Goal: Task Accomplishment & Management: Use online tool/utility

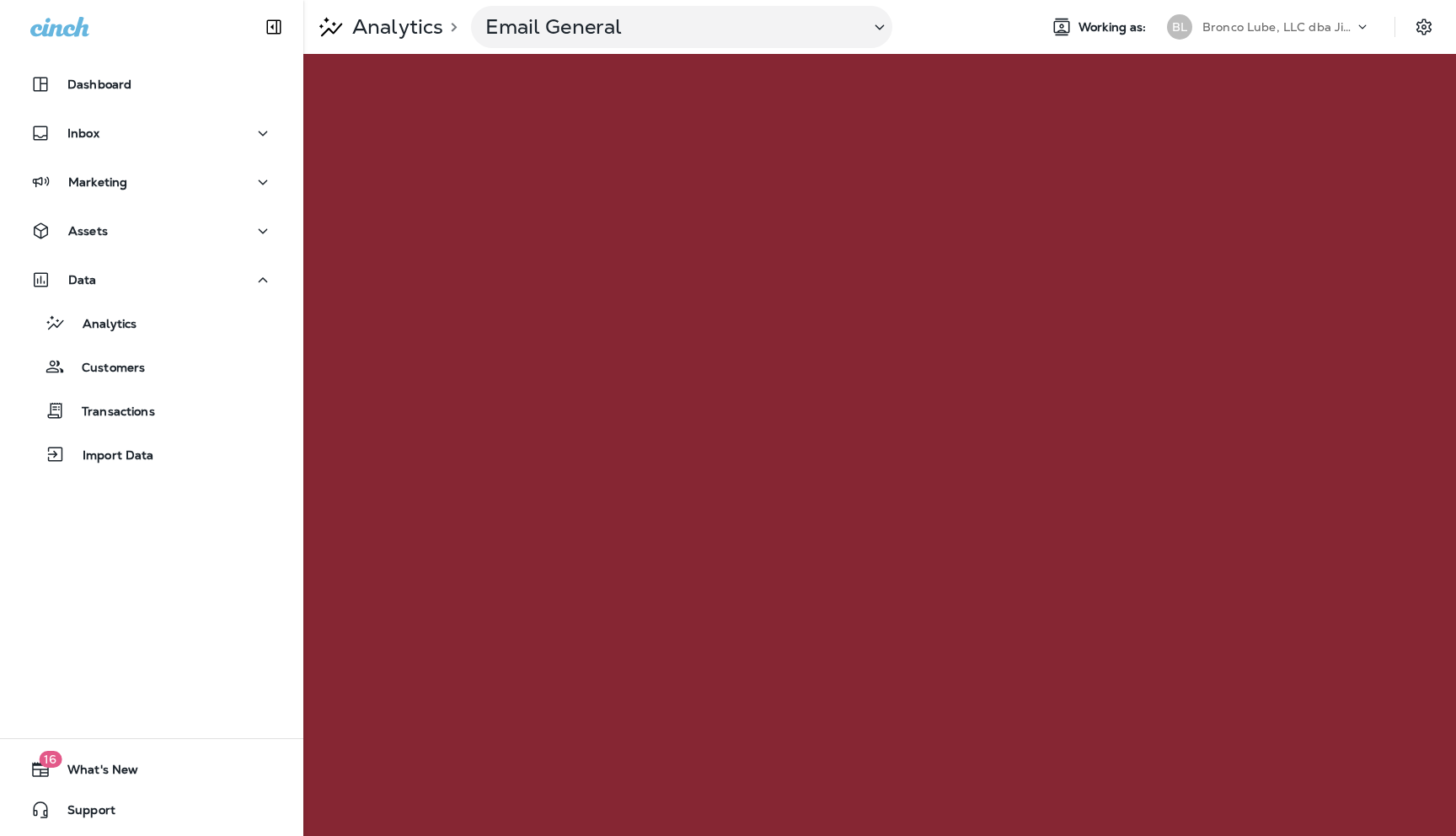
click at [1357, 24] on icon at bounding box center [1363, 27] width 17 height 17
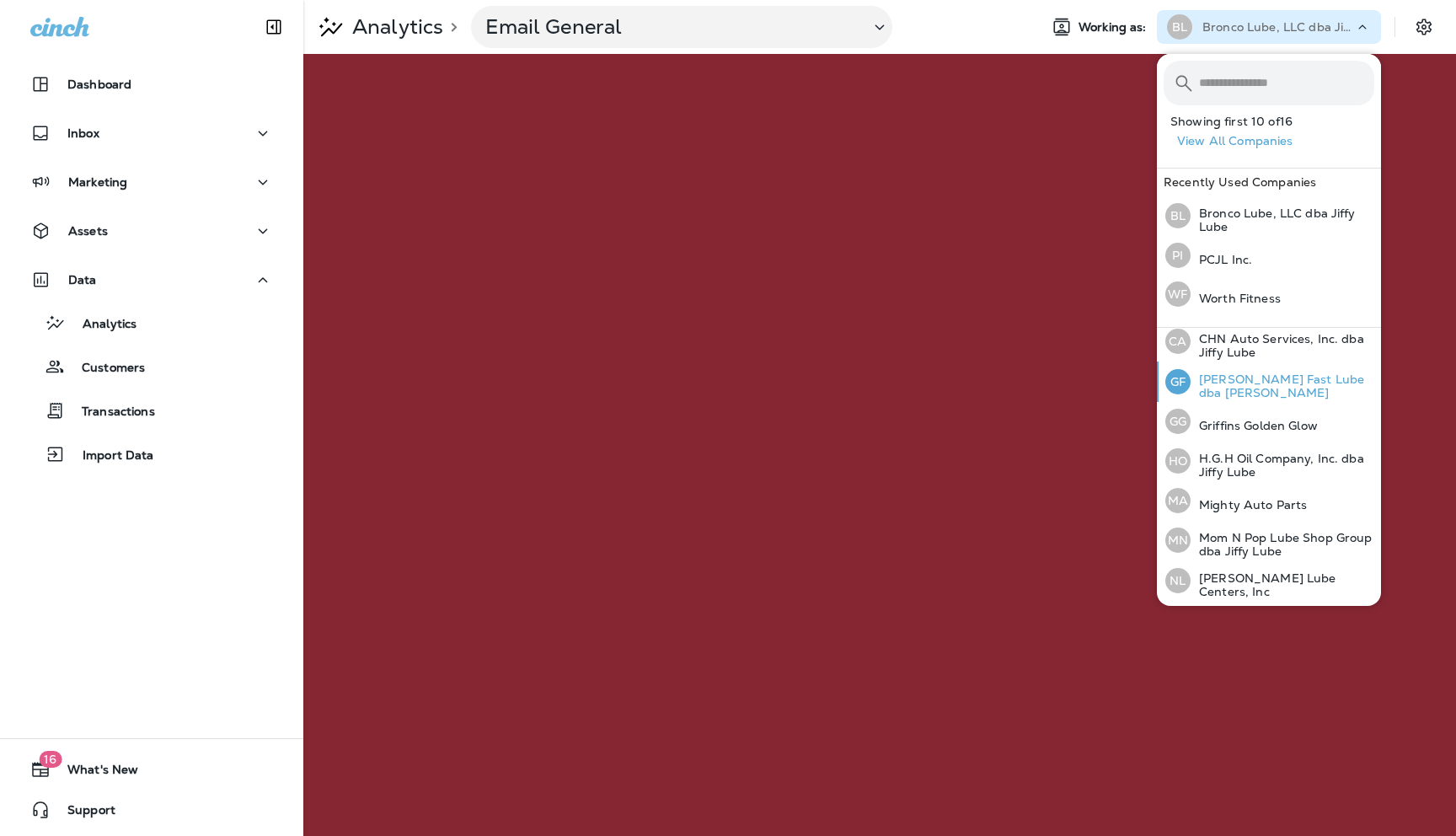
scroll to position [362, 0]
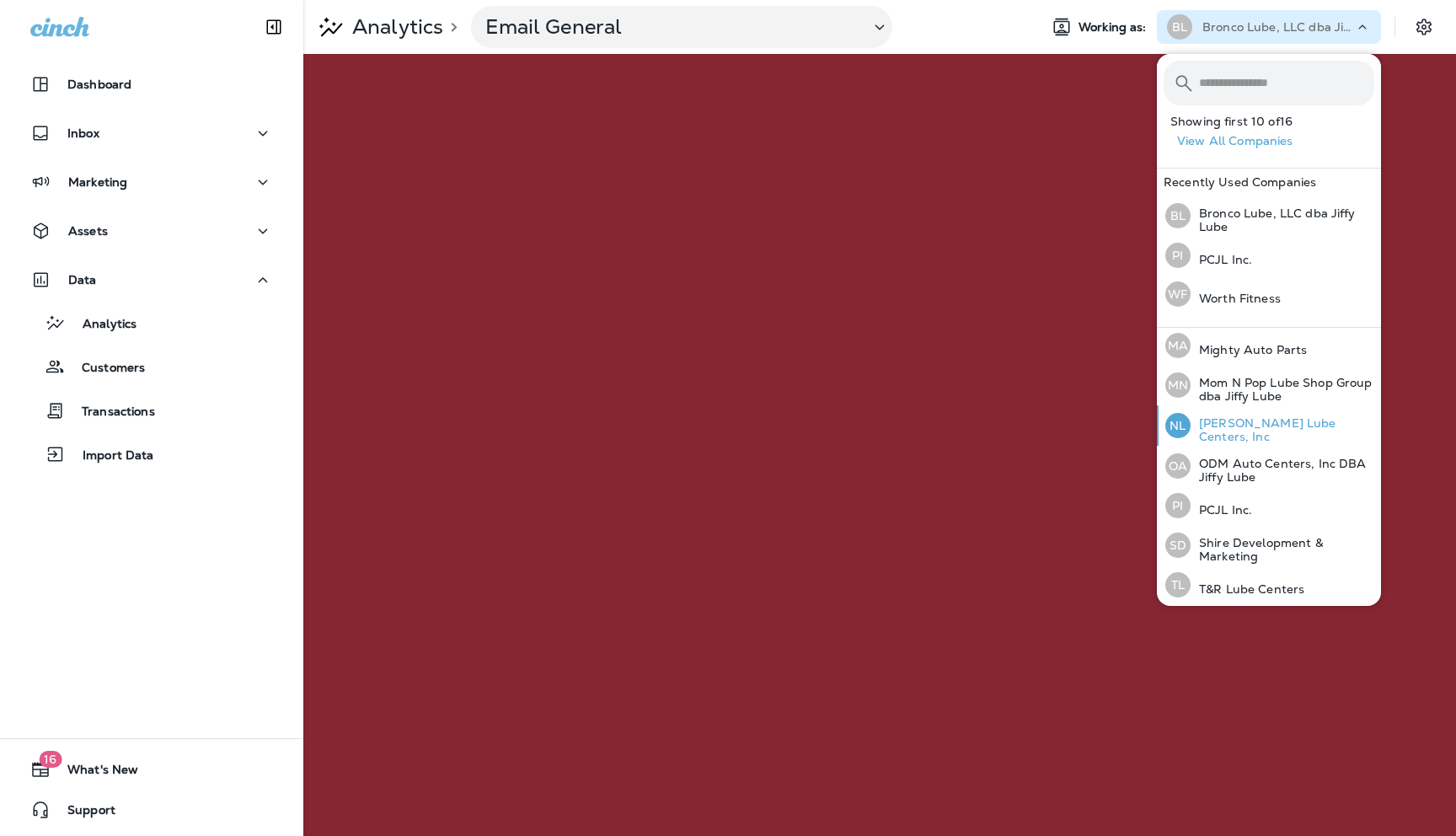
click at [1222, 427] on p "[PERSON_NAME] Lube Centers, Inc" at bounding box center [1282, 430] width 184 height 27
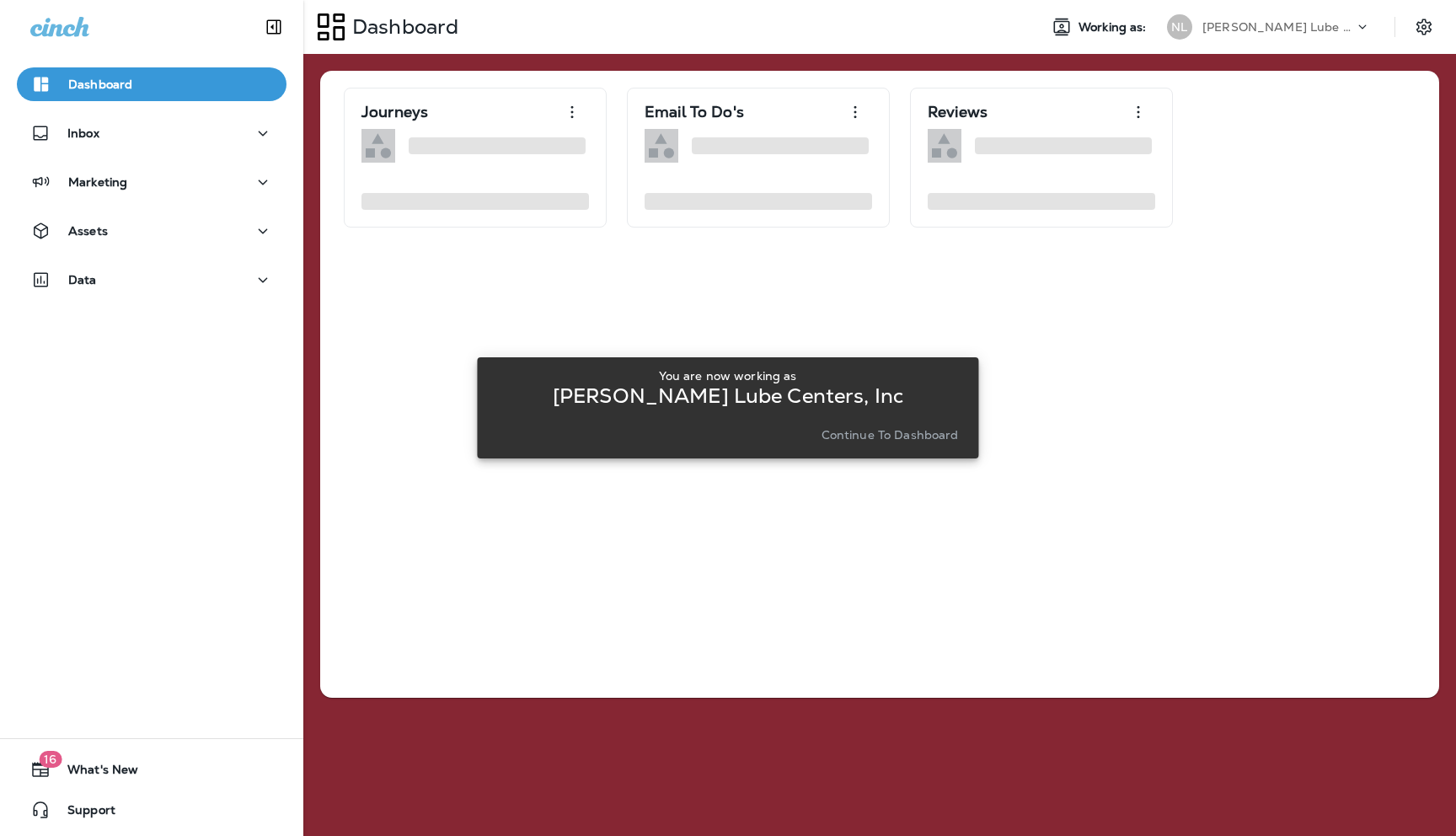
click at [871, 435] on p "Continue to Dashboard" at bounding box center [890, 434] width 137 height 13
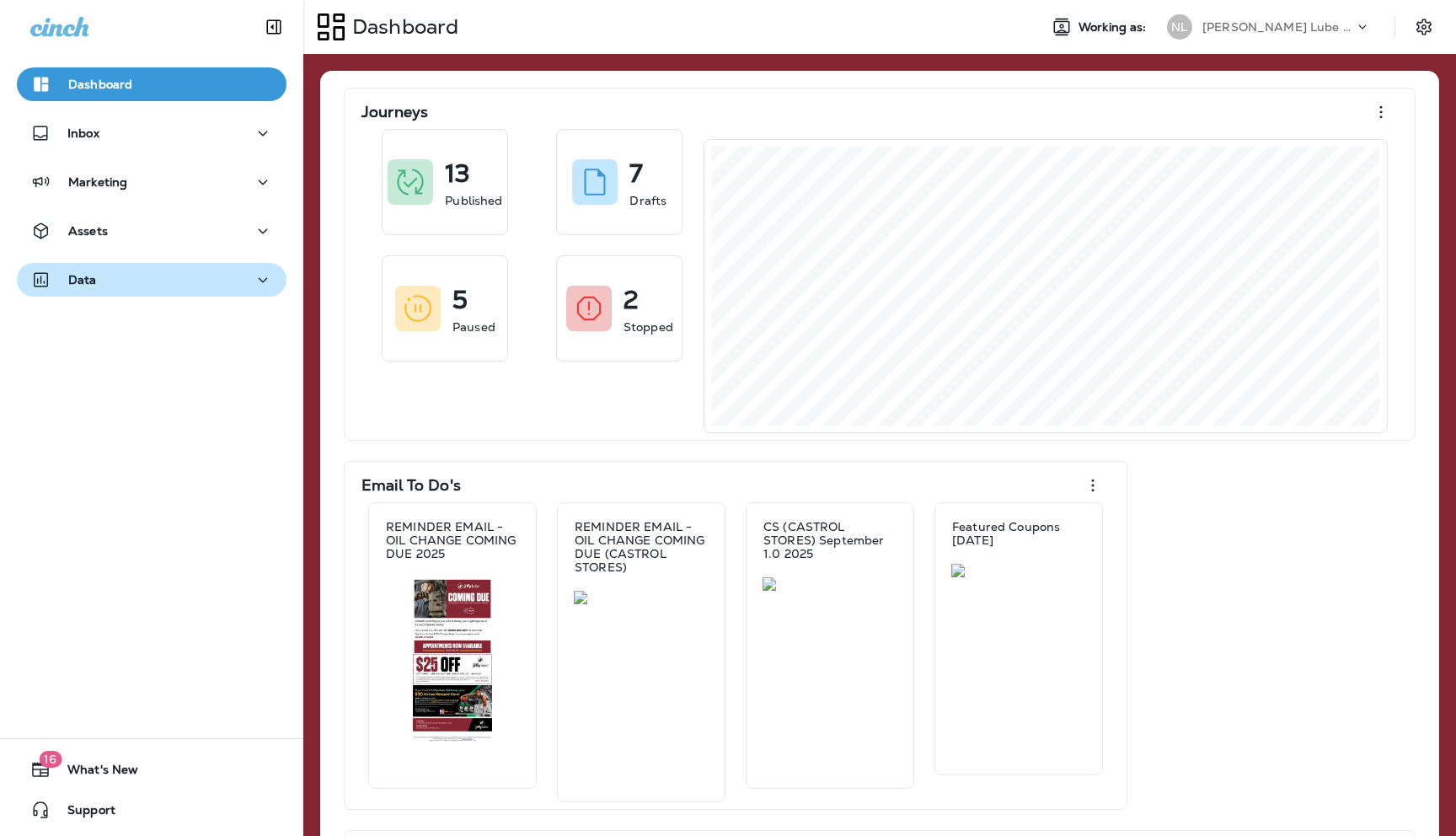
click at [251, 280] on div "Data" at bounding box center [152, 281] width 243 height 21
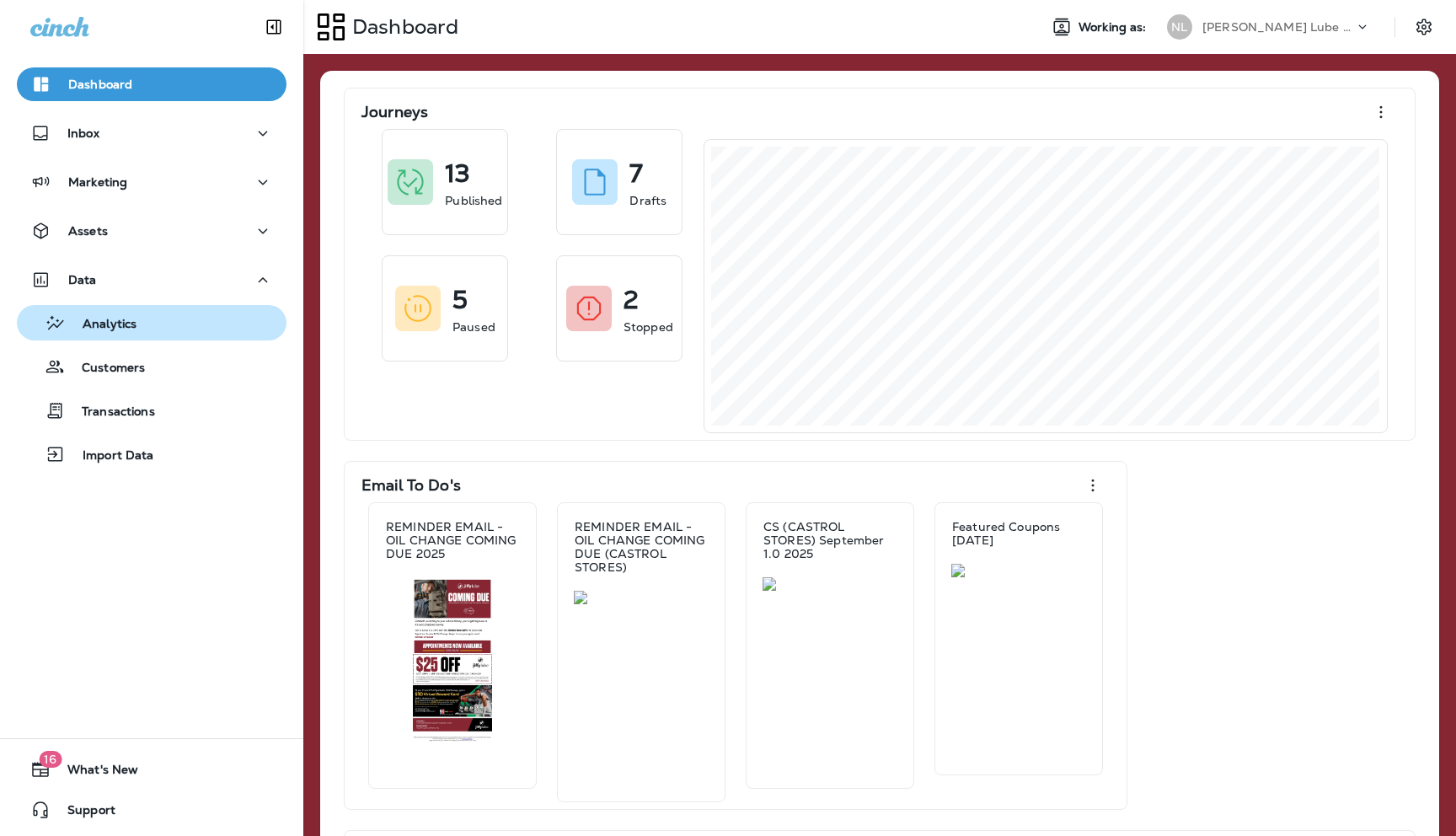
click at [84, 326] on p "Analytics" at bounding box center [101, 325] width 71 height 16
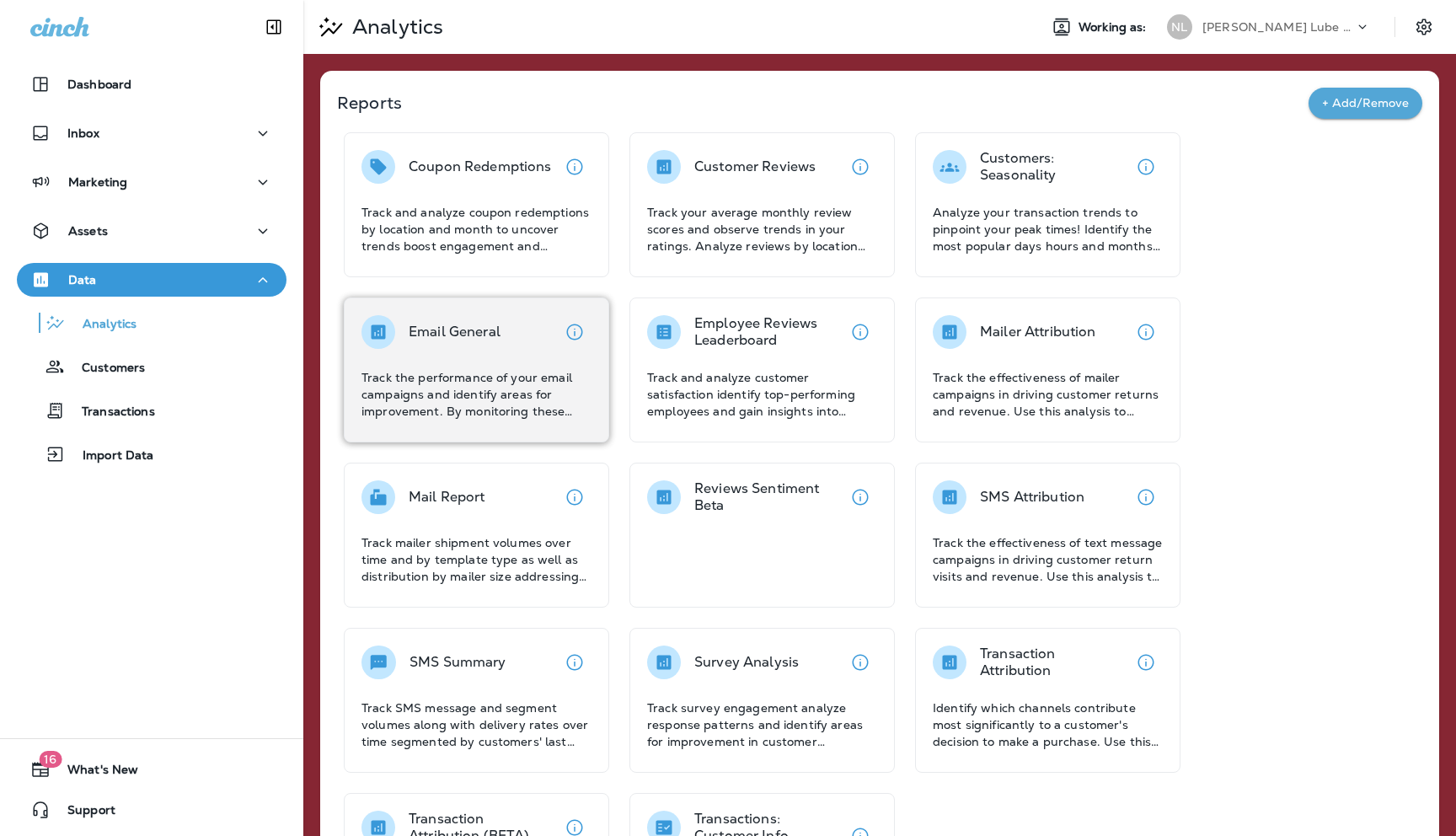
click at [481, 357] on div "Email General Track the performance of your email campaigns and identify areas …" at bounding box center [476, 367] width 230 height 105
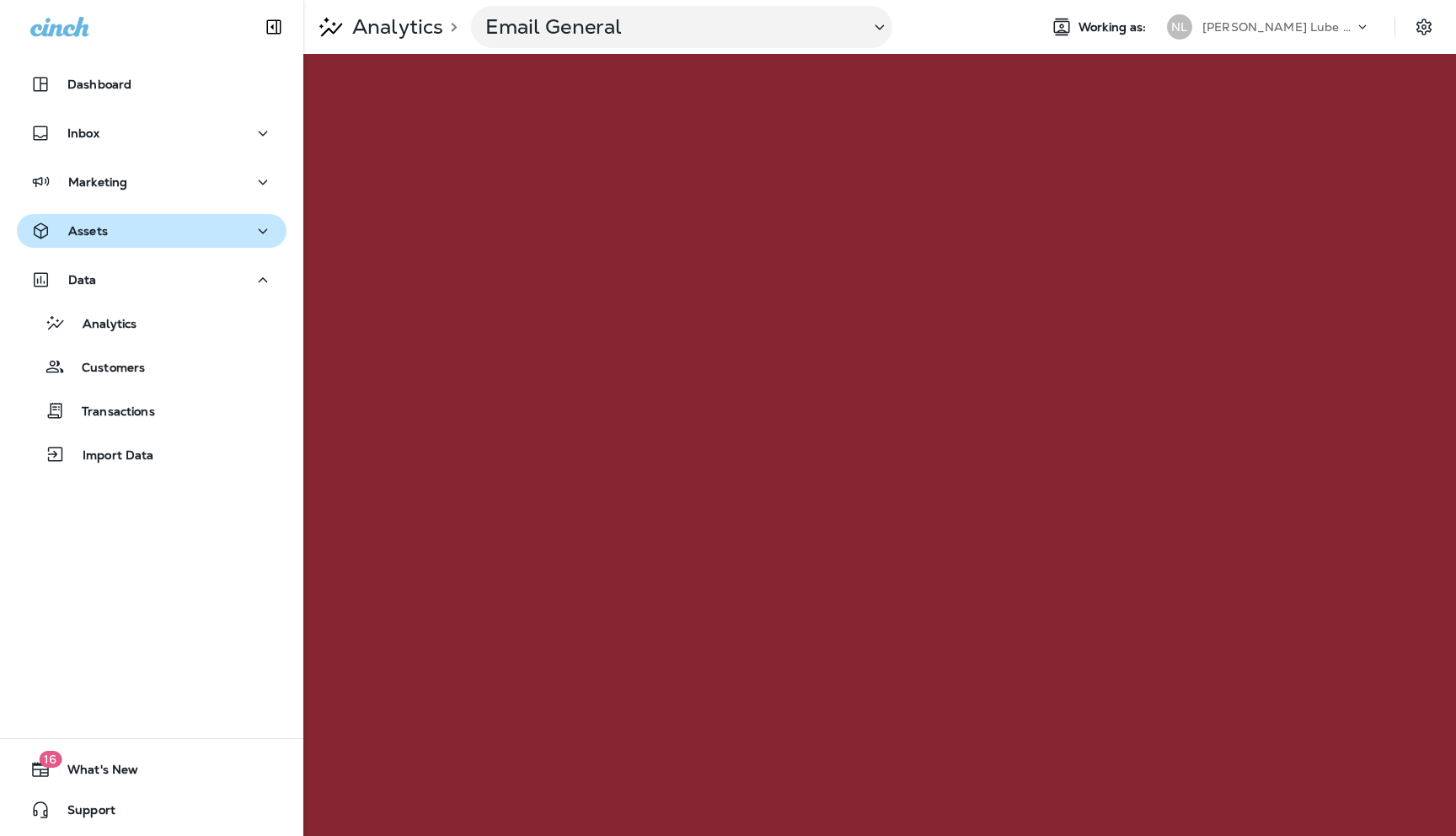
click at [131, 236] on div "Assets" at bounding box center [152, 232] width 243 height 21
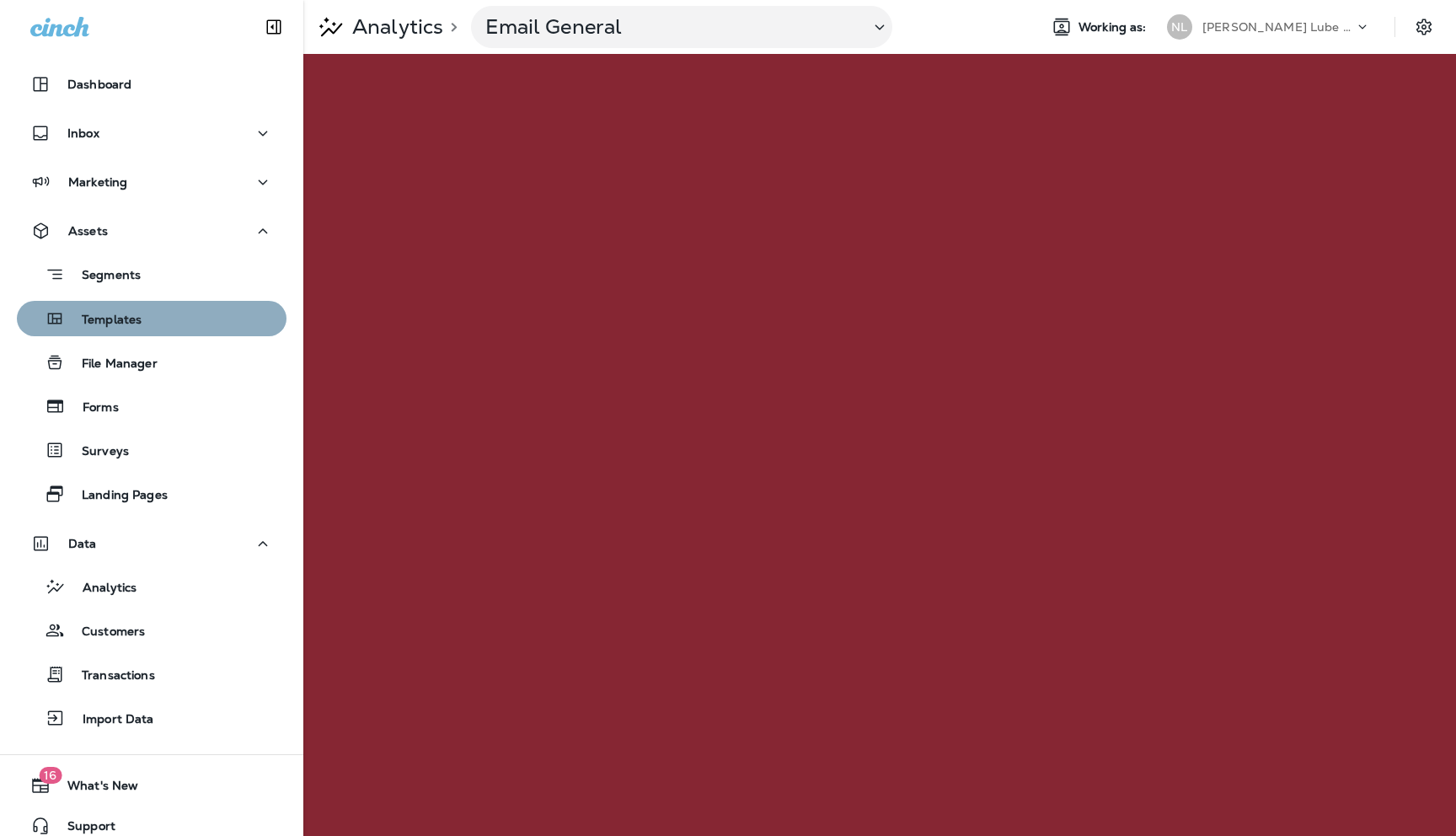
click at [119, 318] on p "Templates" at bounding box center [104, 320] width 77 height 16
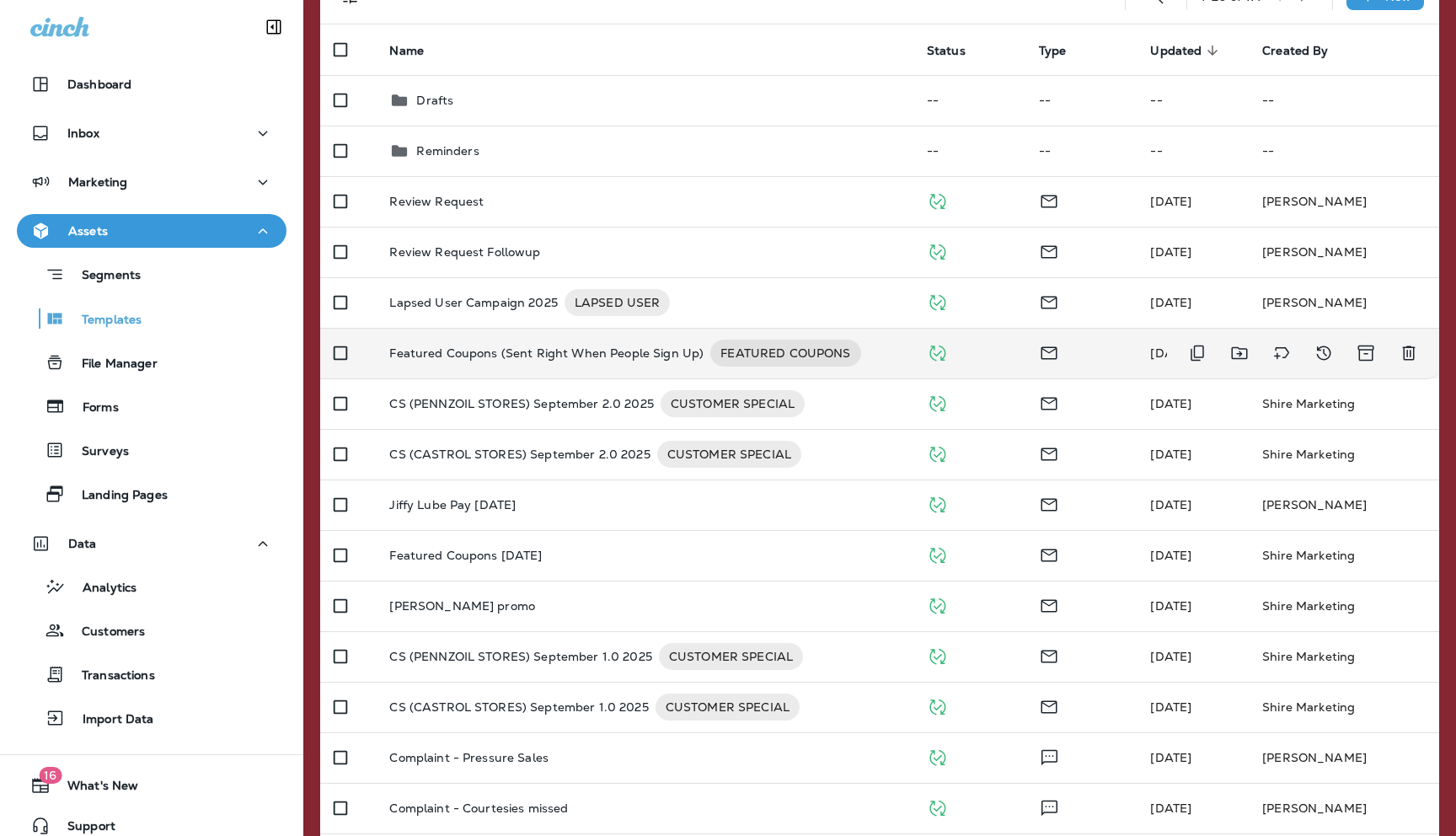
scroll to position [147, 0]
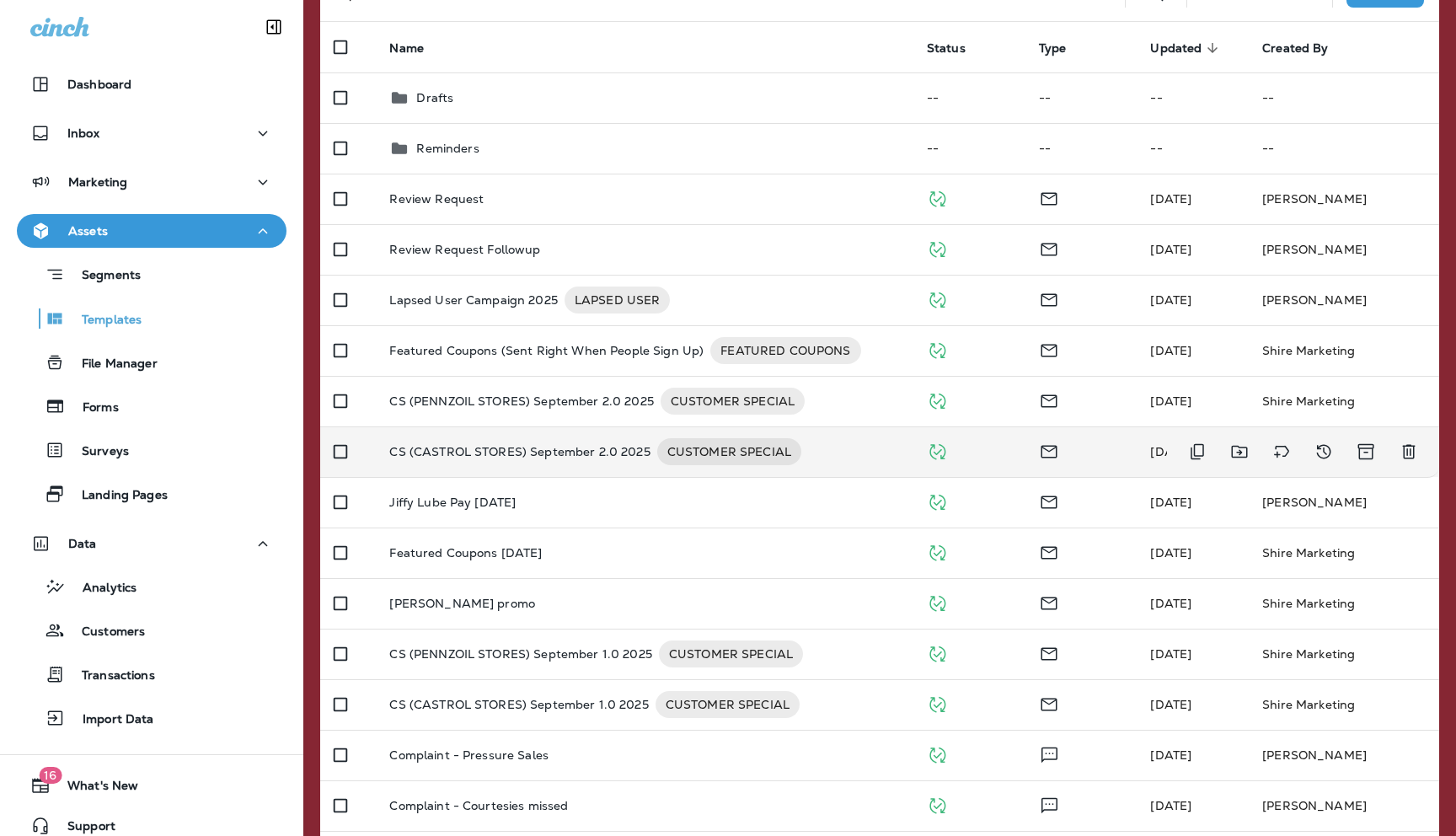
click at [447, 445] on p "CS (CASTROL STORES) September 2.0 2025" at bounding box center [519, 452] width 260 height 27
